Goal: Find contact information: Find contact information

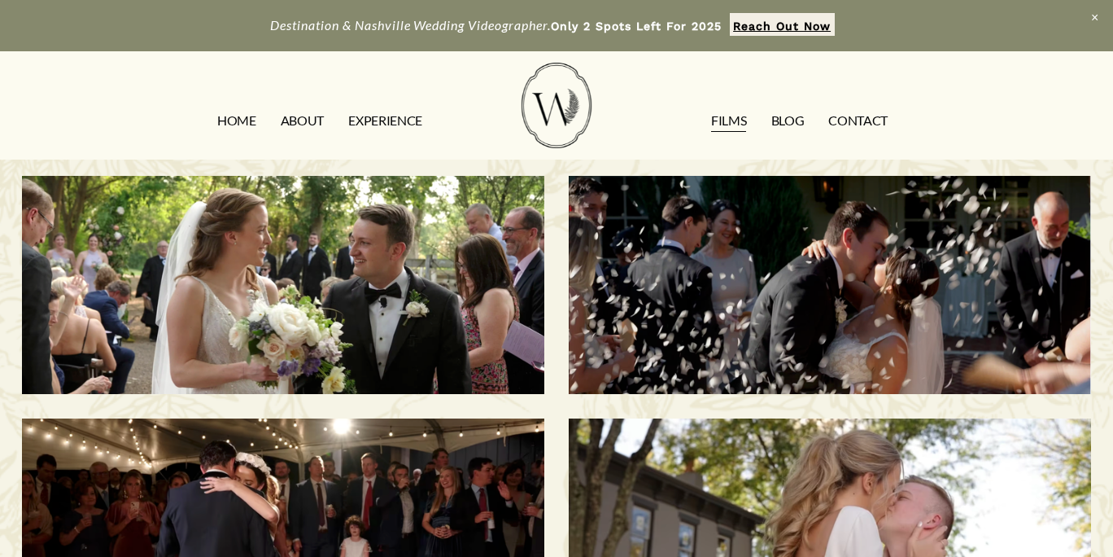
scroll to position [17, 0]
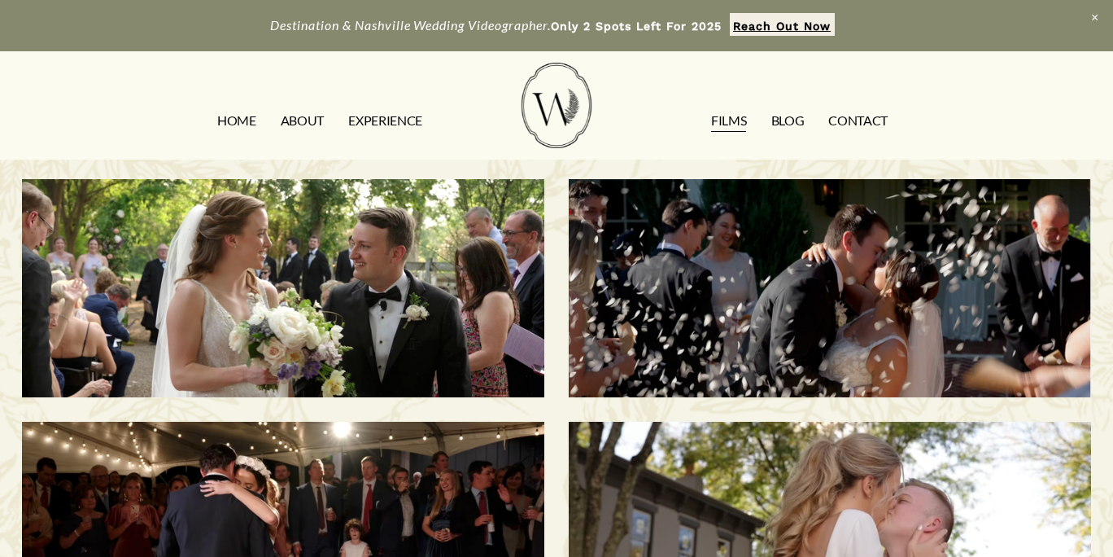
click at [809, 278] on h3 "Savannah & [PERSON_NAME] | [GEOGRAPHIC_DATA], [GEOGRAPHIC_DATA]" at bounding box center [830, 288] width 449 height 139
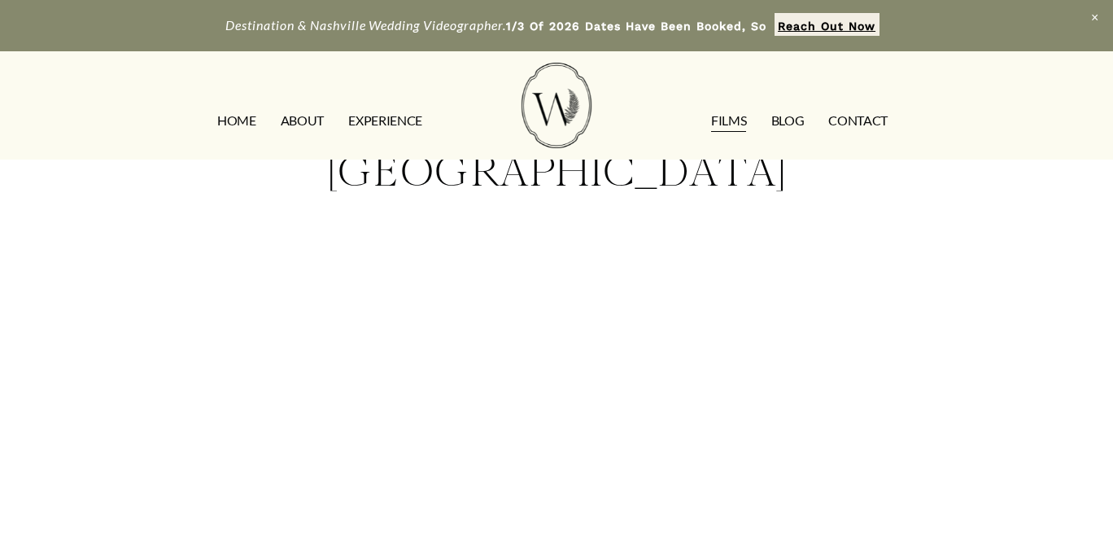
scroll to position [164, 0]
click at [868, 124] on link "CONTACT" at bounding box center [858, 120] width 59 height 26
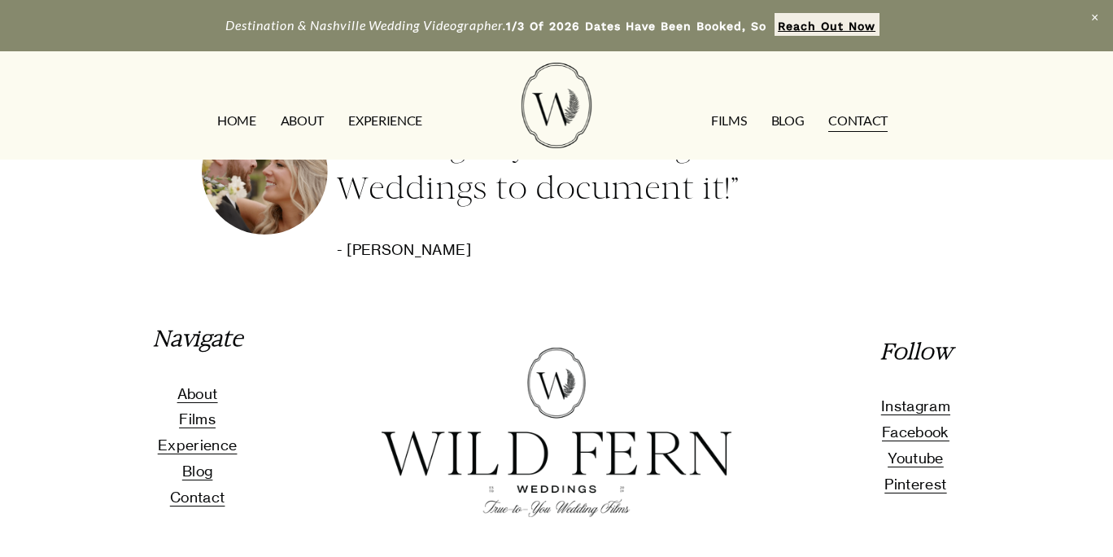
scroll to position [1452, 0]
